Goal: Complete application form

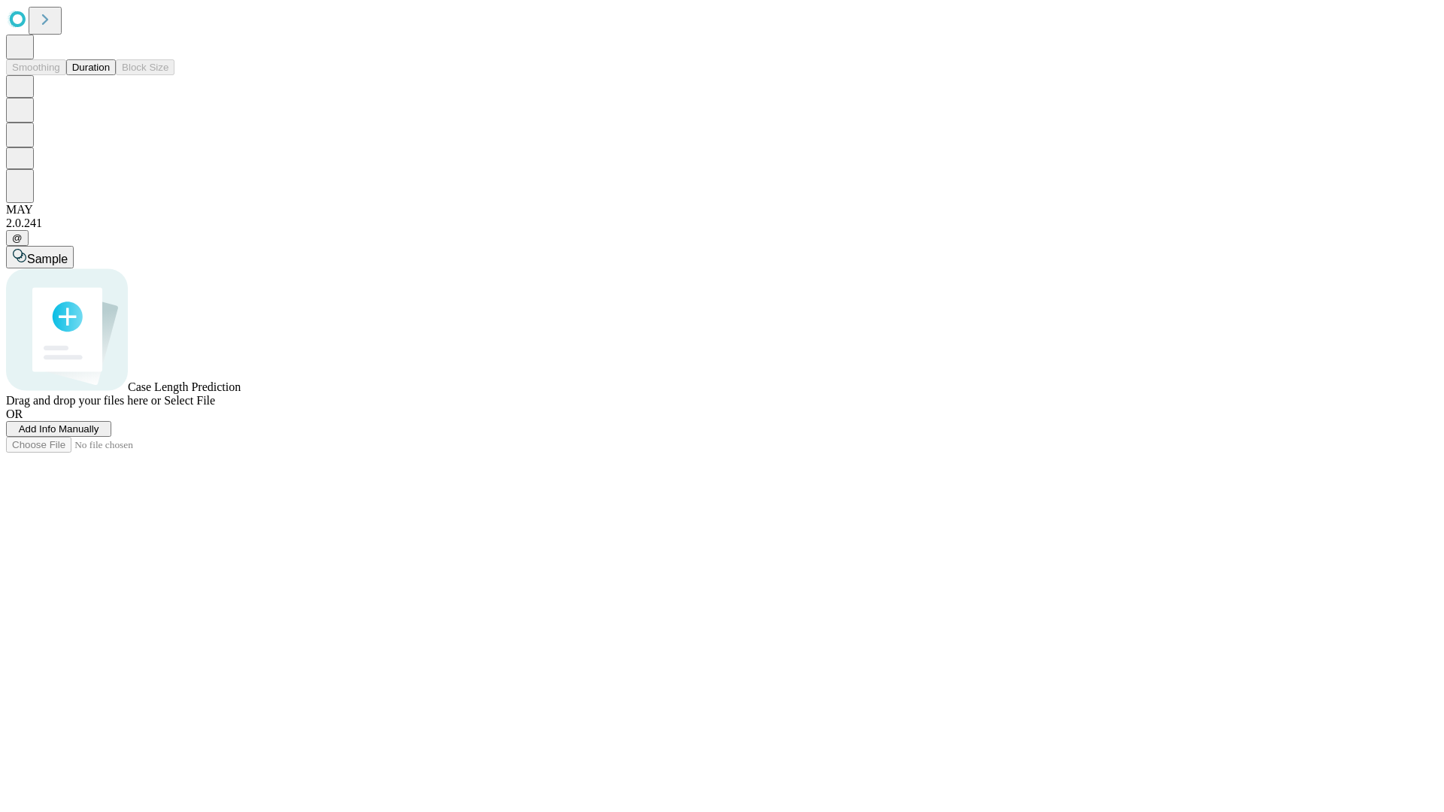
click at [99, 435] on span "Add Info Manually" at bounding box center [59, 428] width 80 height 11
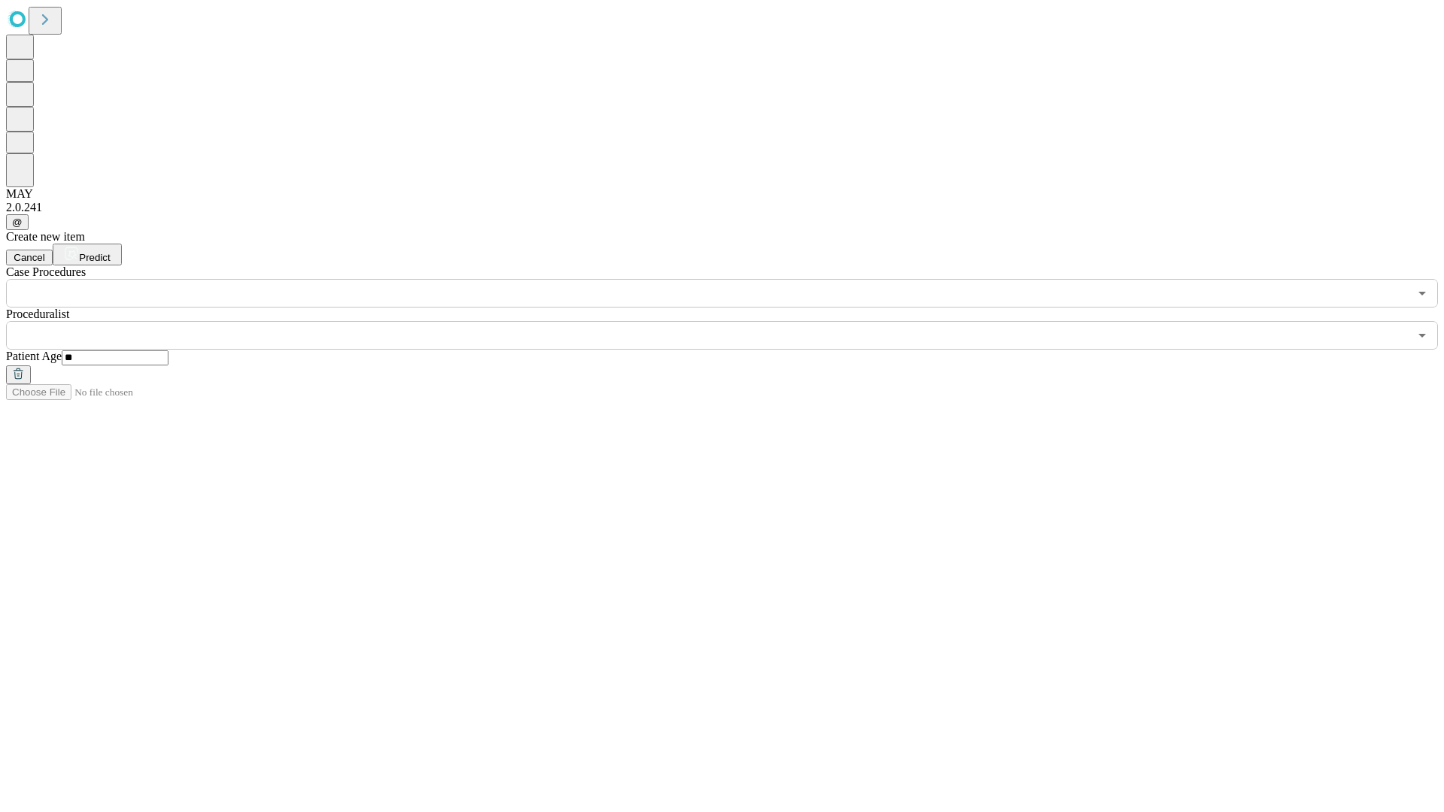
type input "**"
click at [732, 321] on input "text" at bounding box center [707, 335] width 1402 height 29
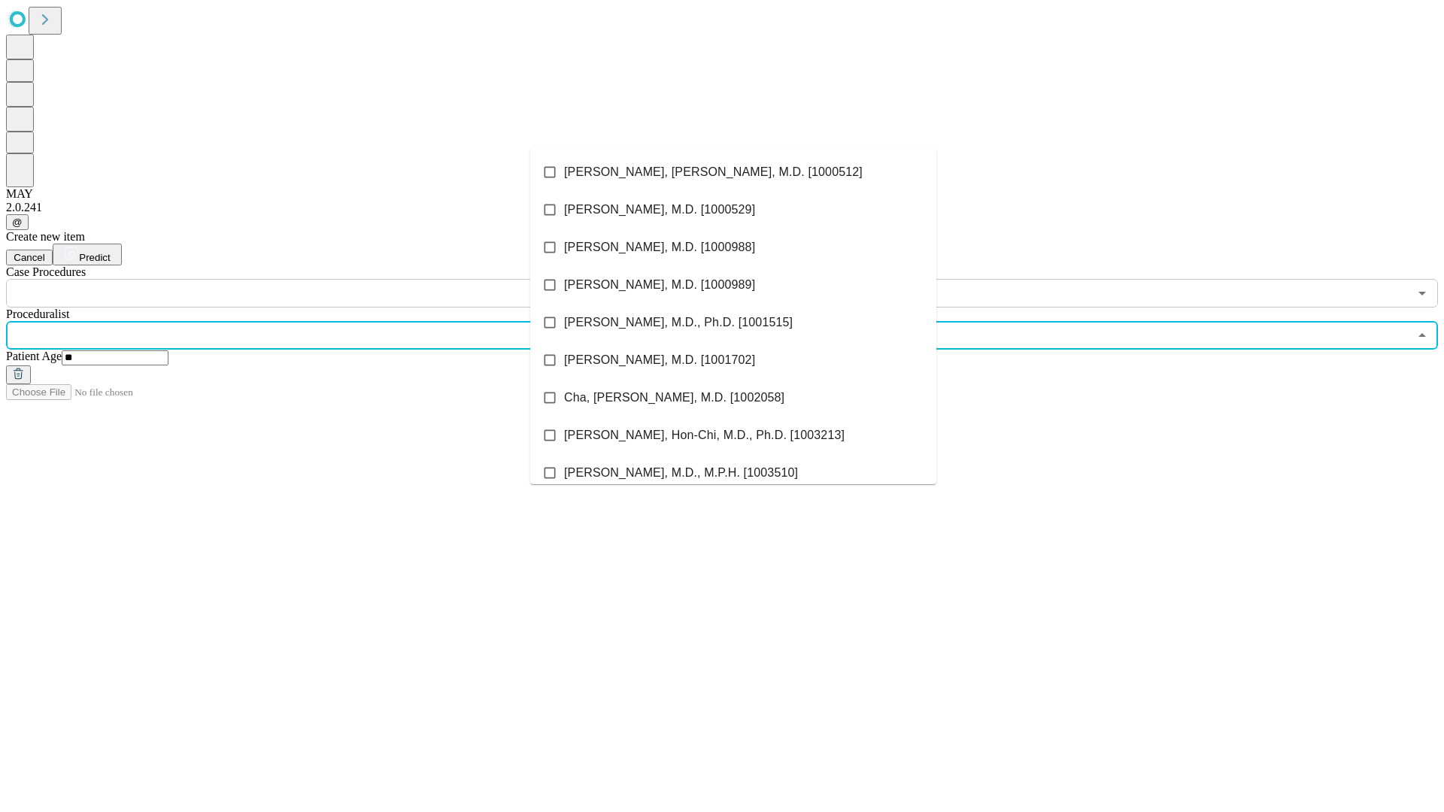
click at [733, 172] on li "[PERSON_NAME], [PERSON_NAME], M.D. [1000512]" at bounding box center [733, 172] width 406 height 38
